Goal: Task Accomplishment & Management: Manage account settings

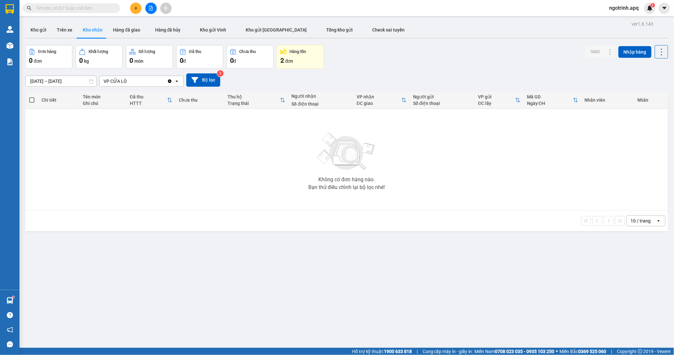
click at [621, 8] on span "ngotrinh.apq" at bounding box center [624, 8] width 40 height 8
click at [617, 20] on span "Đăng xuất" at bounding box center [626, 20] width 27 height 7
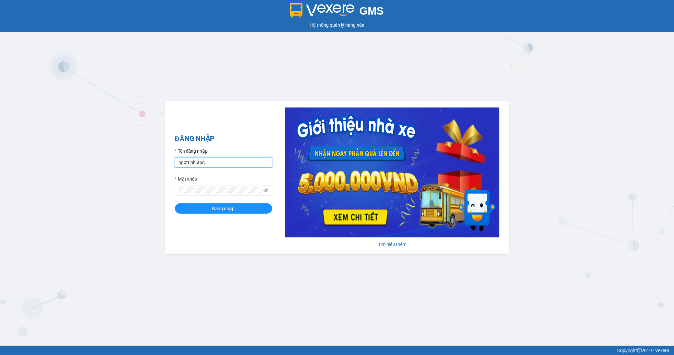
click at [212, 158] on input "ngotrinh.apq" at bounding box center [223, 162] width 97 height 10
type input "maisuong.apq"
click at [216, 206] on span "Đăng nhập" at bounding box center [223, 208] width 23 height 7
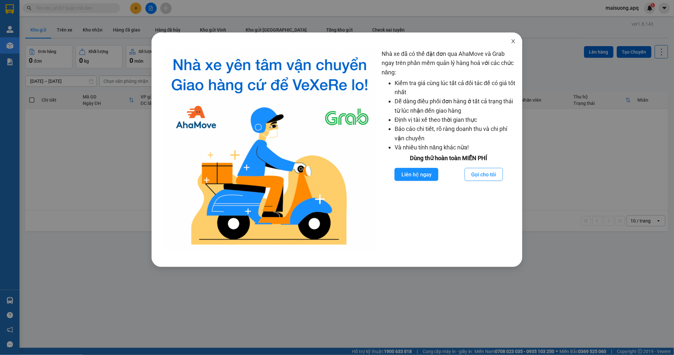
click at [513, 41] on icon "close" at bounding box center [513, 41] width 5 height 5
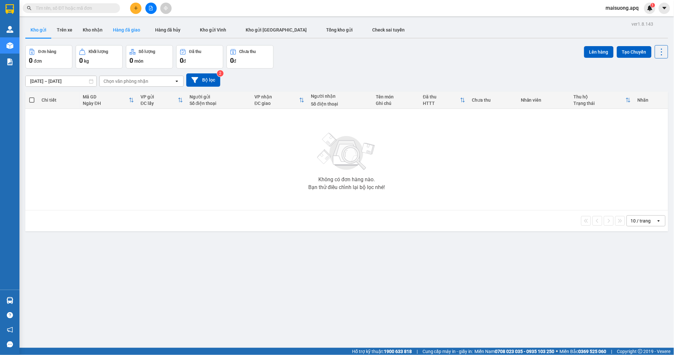
click at [126, 30] on button "Hàng đã giao" at bounding box center [127, 30] width 38 height 16
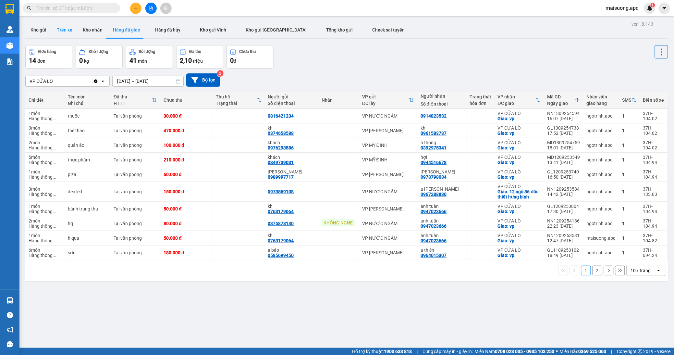
click at [65, 26] on button "Trên xe" at bounding box center [65, 30] width 26 height 16
